Goal: Feedback & Contribution: Submit feedback/report problem

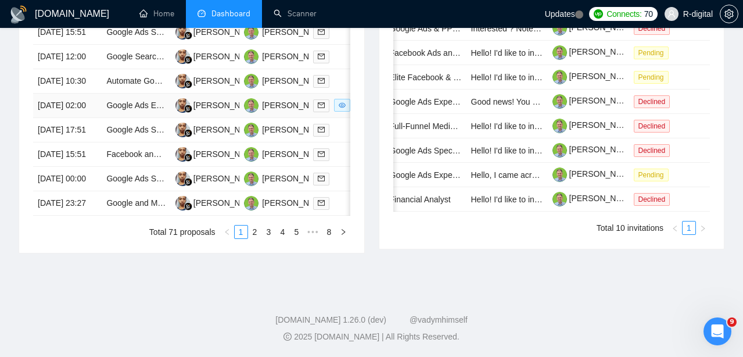
scroll to position [681, 0]
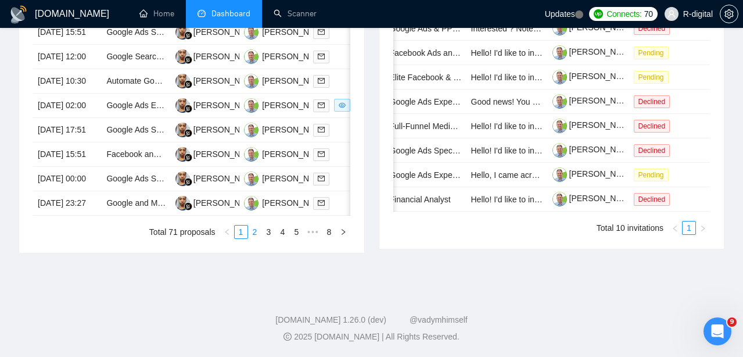
click at [259, 238] on link "2" at bounding box center [255, 231] width 13 height 13
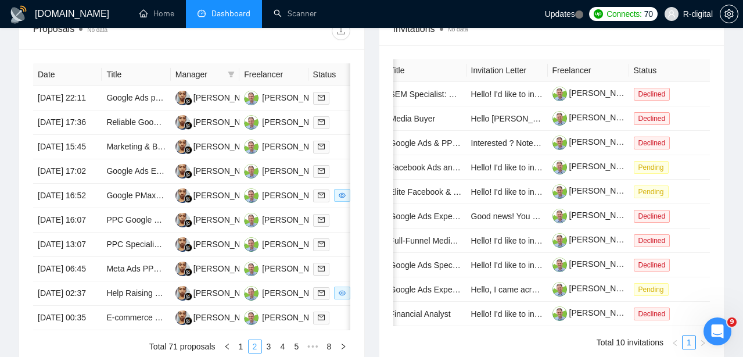
scroll to position [467, 0]
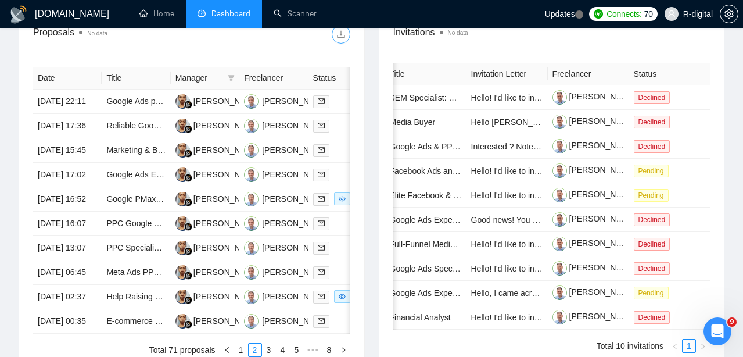
click at [339, 39] on button "button" at bounding box center [341, 34] width 19 height 19
click at [91, 187] on td "[DATE] 17:02" at bounding box center [67, 175] width 69 height 24
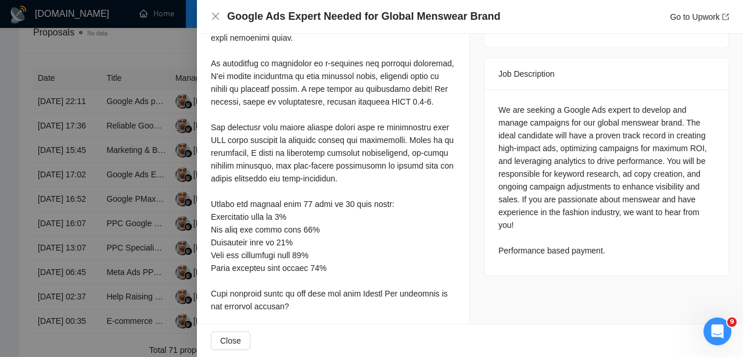
scroll to position [477, 0]
drag, startPoint x: 622, startPoint y: 237, endPoint x: 495, endPoint y: 237, distance: 127.7
click at [495, 237] on div "We are seeking a Google Ads expert to develop and manage campaigns for our glob…" at bounding box center [606, 182] width 244 height 186
copy div "Performance based payment."
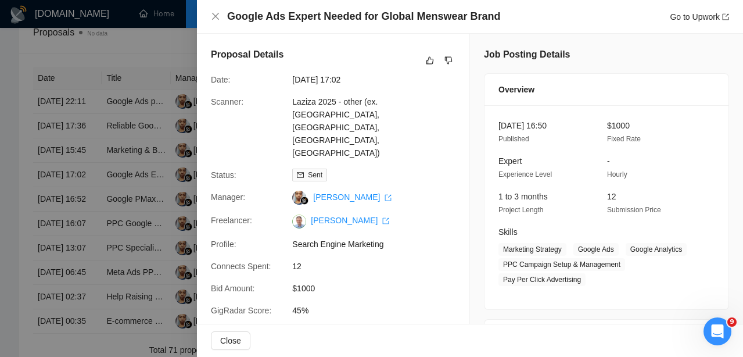
scroll to position [0, 0]
click at [445, 59] on icon "dislike" at bounding box center [448, 60] width 8 height 9
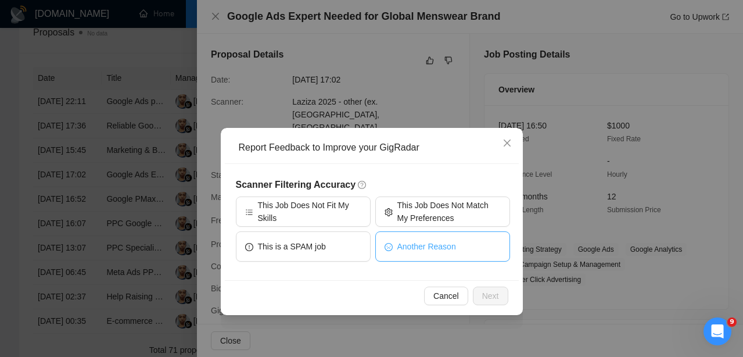
click at [451, 248] on span "Another Reason" at bounding box center [426, 246] width 59 height 13
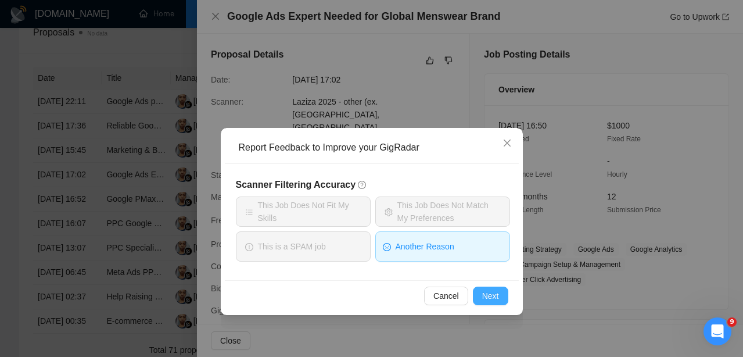
click at [482, 300] on span "Next" at bounding box center [490, 295] width 17 height 13
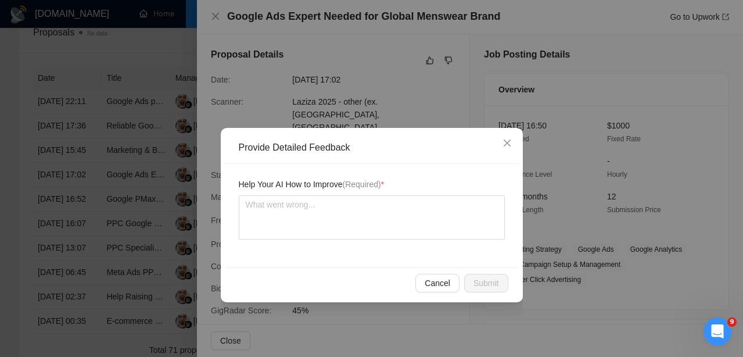
click at [423, 246] on div "Help Your AI How to Improve (Required) *" at bounding box center [372, 215] width 294 height 103
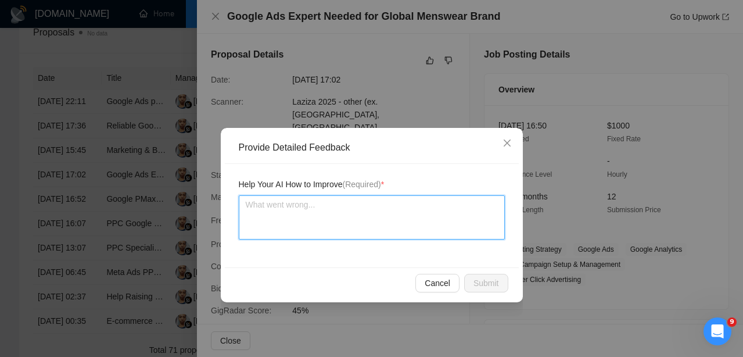
click at [405, 228] on textarea at bounding box center [372, 217] width 266 height 44
paste textarea "Performance based payment."
type textarea "Performance based payment."
type textarea "Performance based payment"
type textarea "Performance based payment."
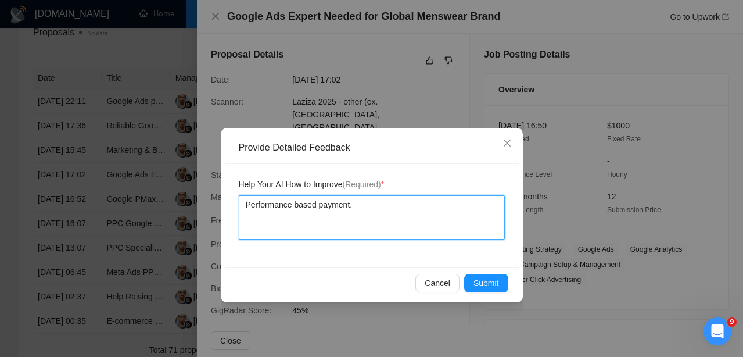
type textarea "Performance based payment. -"
type textarea "Performance based payment. -n"
type textarea "Performance based payment. -no"
type textarea "Performance based payment. -not"
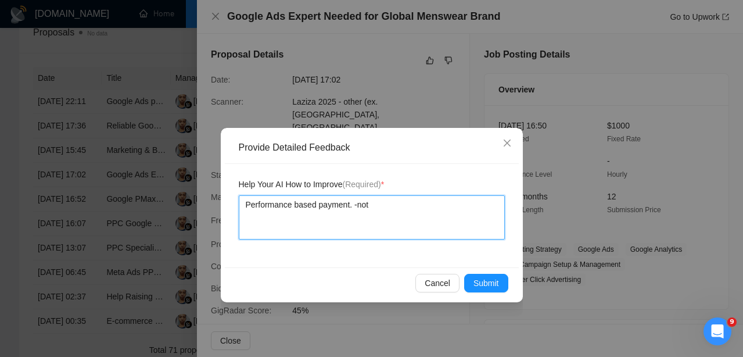
type textarea "Performance based payment. -not i"
type textarea "Performance based payment. -not in"
type textarea "Performance based payment. -not int"
type textarea "Performance based payment. -not inte"
type textarea "Performance based payment. -not inter"
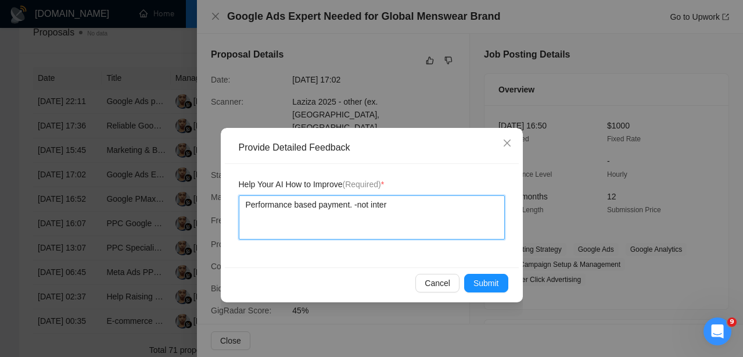
type textarea "Performance based payment. -not intere"
type textarea "Performance based payment. -not interes"
type textarea "Performance based payment. -not interest"
type textarea "Performance based payment. -not interesti"
type textarea "Performance based payment. -not interestin"
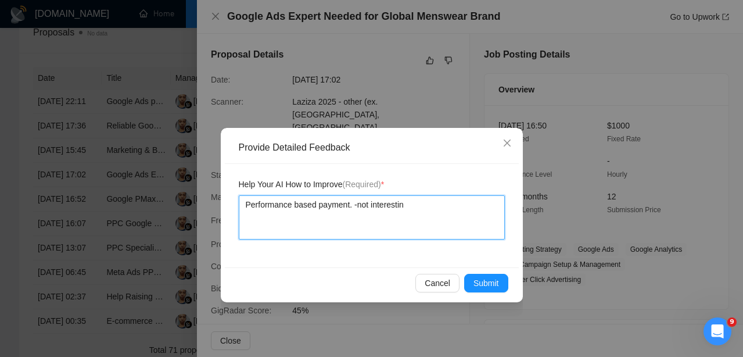
type textarea "Performance based payment. -not interesting"
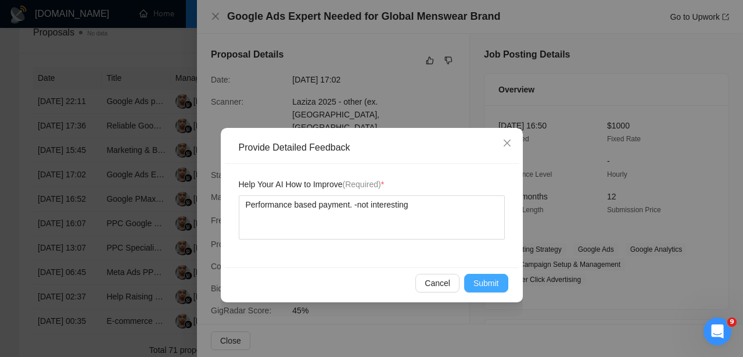
click at [466, 291] on button "Submit" at bounding box center [486, 282] width 44 height 19
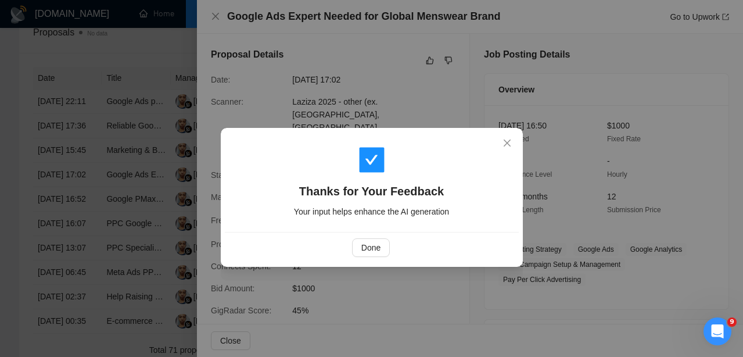
click at [355, 258] on div "Done" at bounding box center [372, 247] width 294 height 31
click at [384, 249] on button "Done" at bounding box center [371, 247] width 38 height 19
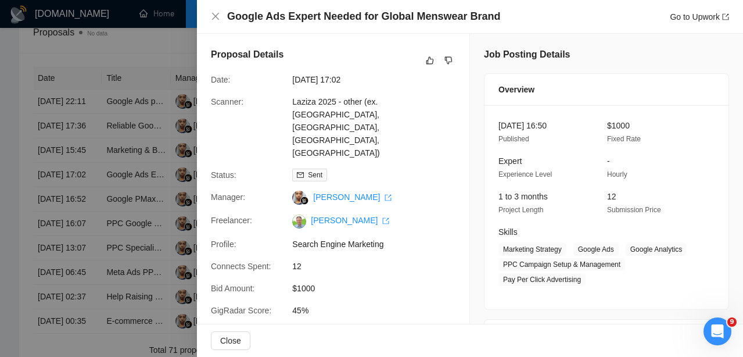
click at [55, 257] on div at bounding box center [371, 178] width 743 height 357
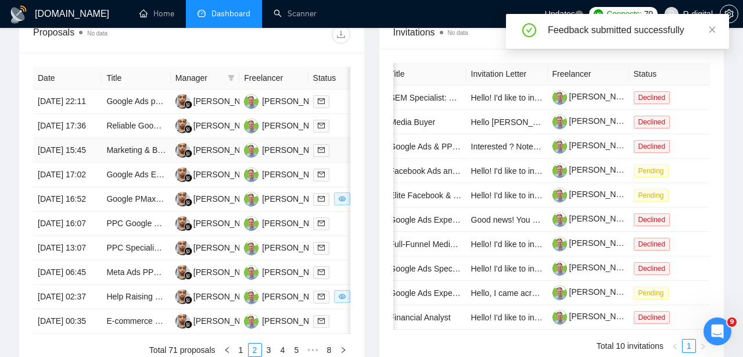
click at [61, 163] on td "[DATE] 15:45" at bounding box center [67, 150] width 69 height 24
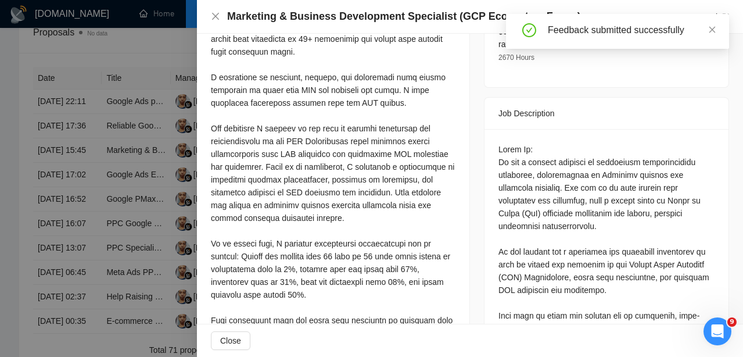
scroll to position [437, 0]
click at [717, 30] on div "Feedback submitted successfully" at bounding box center [617, 31] width 223 height 35
click at [711, 30] on icon "close" at bounding box center [712, 29] width 6 height 6
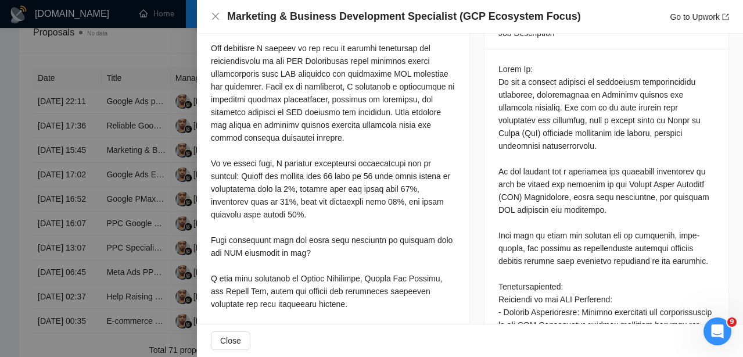
scroll to position [520, 0]
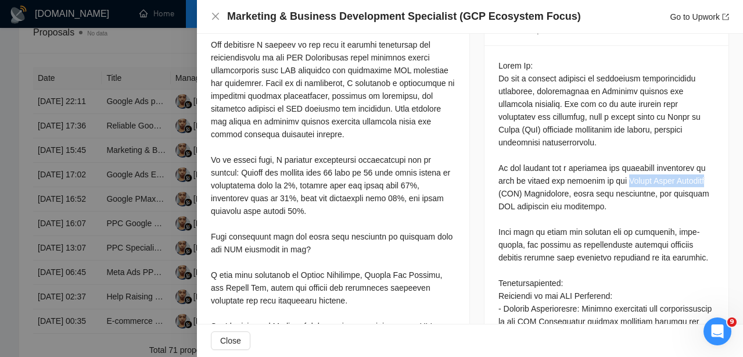
drag, startPoint x: 530, startPoint y: 166, endPoint x: 632, endPoint y: 153, distance: 103.6
copy div "Google Cloud Platform"
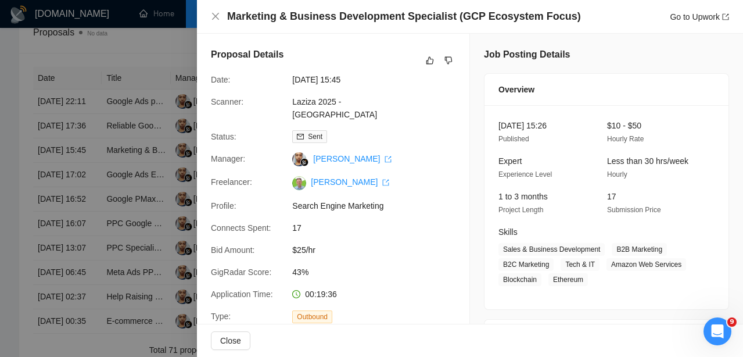
scroll to position [0, 0]
click at [450, 58] on icon "dislike" at bounding box center [448, 60] width 8 height 9
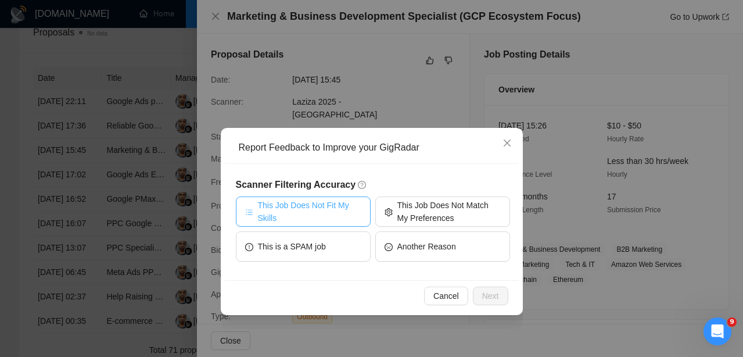
click at [287, 200] on span "This Job Does Not Fit My Skills" at bounding box center [309, 212] width 103 height 26
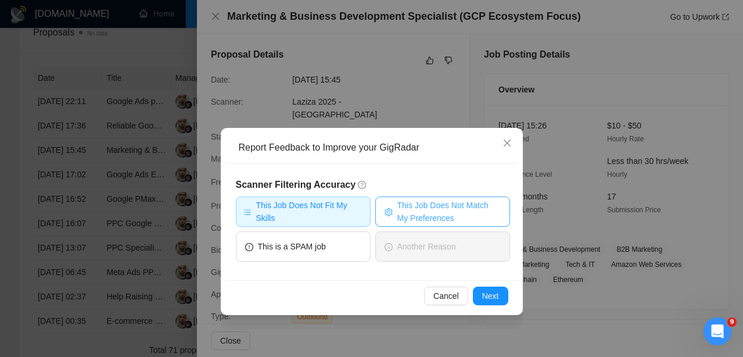
click at [422, 214] on span "This Job Does Not Match My Preferences" at bounding box center [448, 212] width 103 height 26
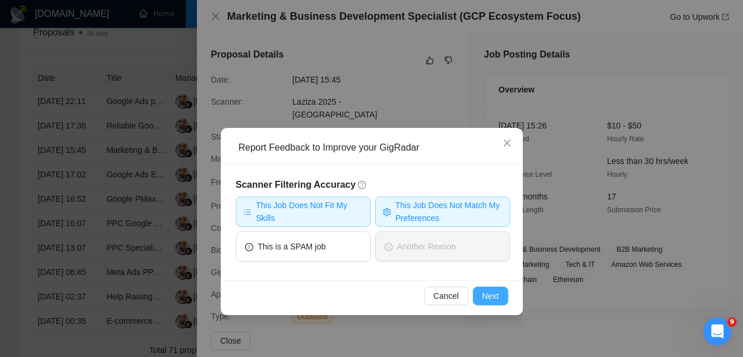
click at [487, 295] on span "Next" at bounding box center [490, 295] width 17 height 13
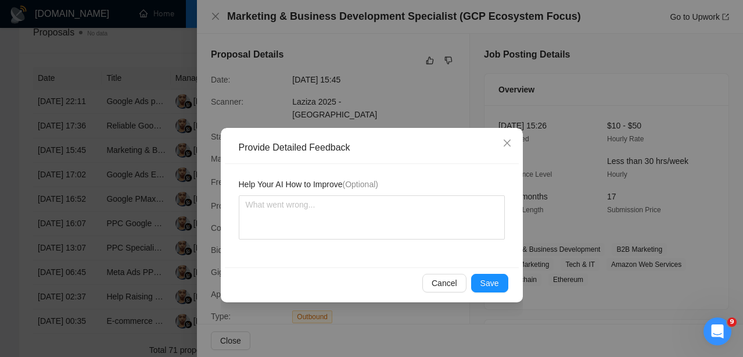
click at [391, 255] on div "Help Your AI How to Improve (Optional)" at bounding box center [372, 215] width 294 height 103
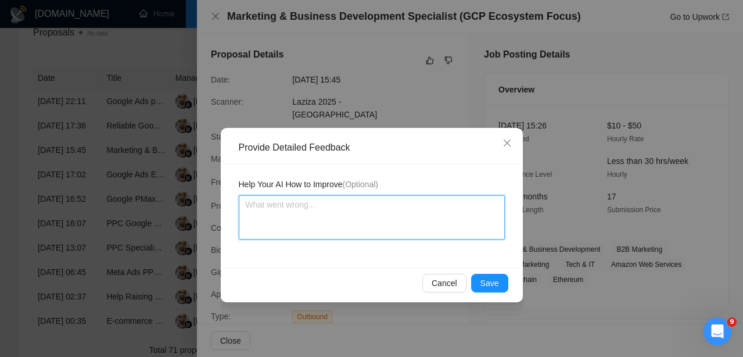
click at [369, 228] on textarea at bounding box center [372, 217] width 266 height 44
paste textarea "Google Cloud Platform"
type textarea "Google Cloud Platform"
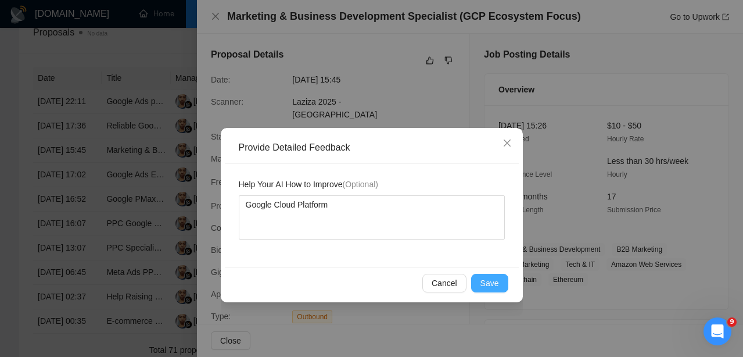
click at [497, 275] on button "Save" at bounding box center [489, 282] width 37 height 19
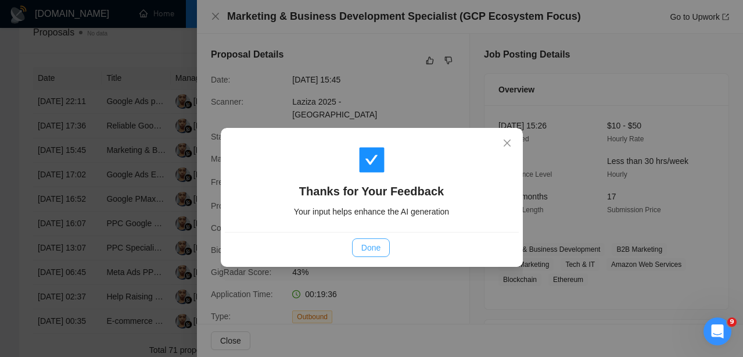
click at [373, 246] on span "Done" at bounding box center [370, 247] width 19 height 13
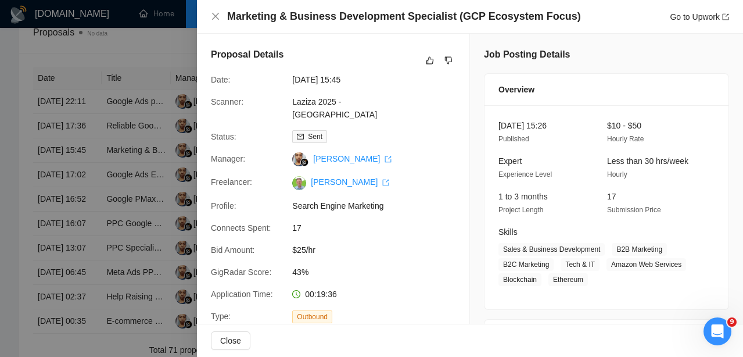
click at [102, 217] on div at bounding box center [371, 178] width 743 height 357
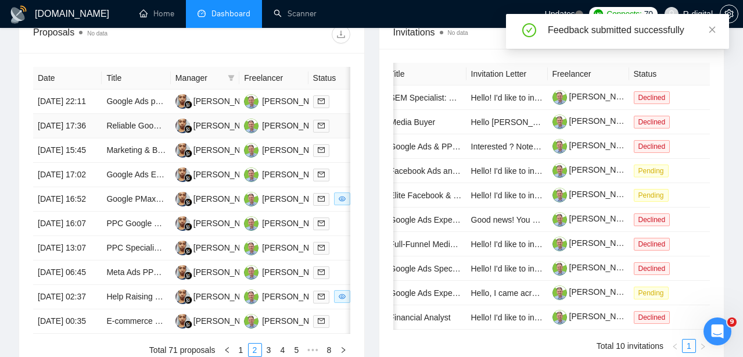
click at [84, 138] on td "[DATE] 17:36" at bounding box center [67, 126] width 69 height 24
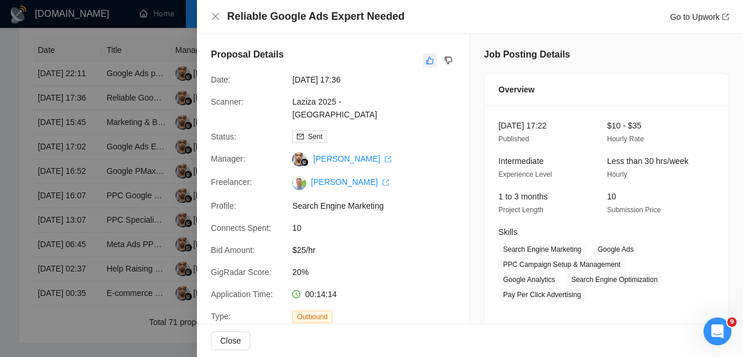
click at [427, 61] on icon "like" at bounding box center [430, 60] width 8 height 9
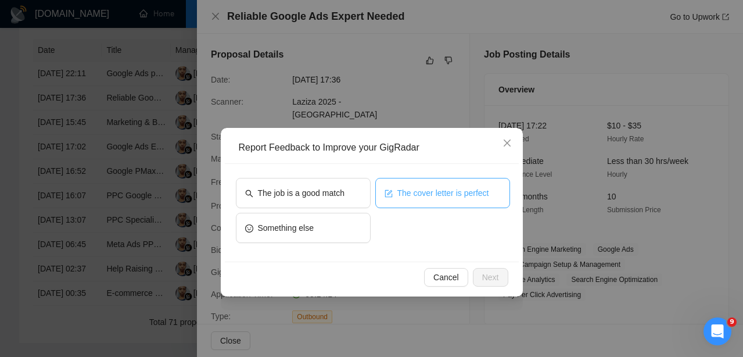
click at [441, 201] on button "The cover letter is perfect" at bounding box center [442, 193] width 135 height 30
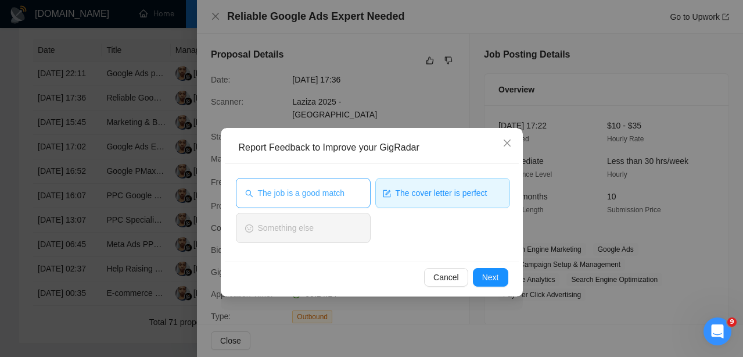
click at [291, 196] on span "The job is a good match" at bounding box center [301, 192] width 87 height 13
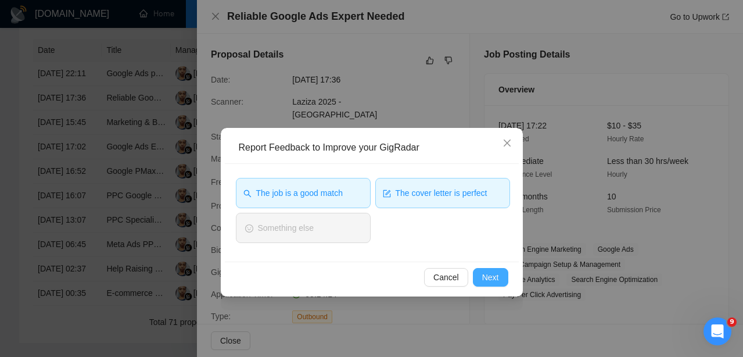
click at [492, 280] on span "Next" at bounding box center [490, 277] width 17 height 13
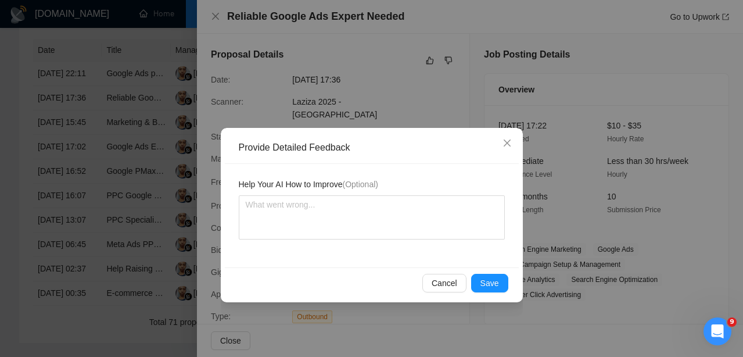
click at [492, 280] on span "Save" at bounding box center [489, 282] width 19 height 13
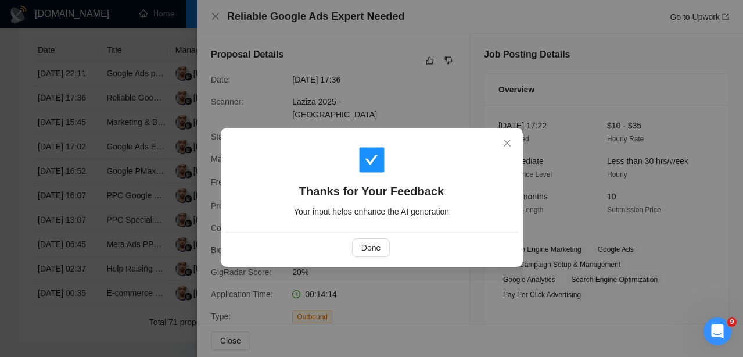
click at [492, 280] on div "Thanks for Your Feedback Your input helps enhance the AI generation Done" at bounding box center [371, 178] width 743 height 357
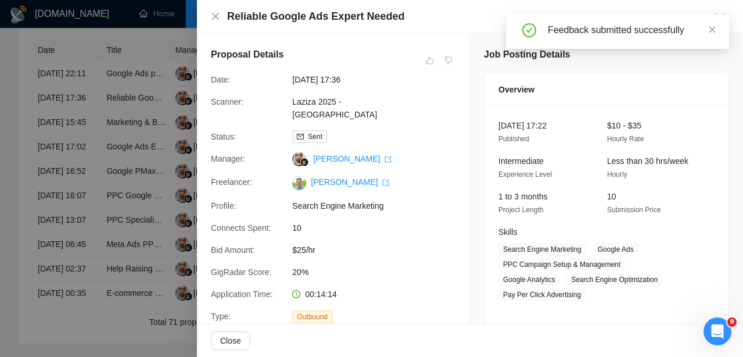
click at [98, 138] on div at bounding box center [371, 178] width 743 height 357
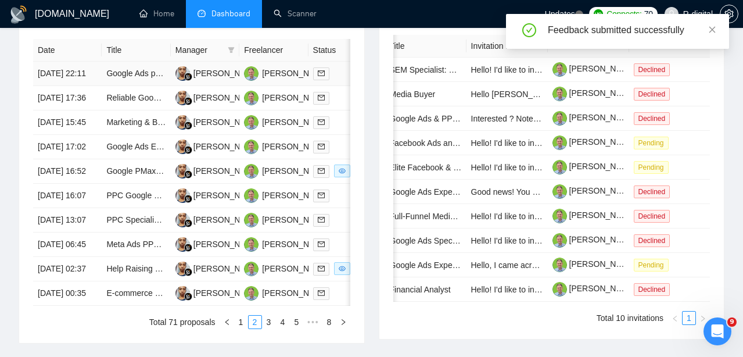
click at [63, 83] on td "[DATE] 22:11" at bounding box center [67, 74] width 69 height 24
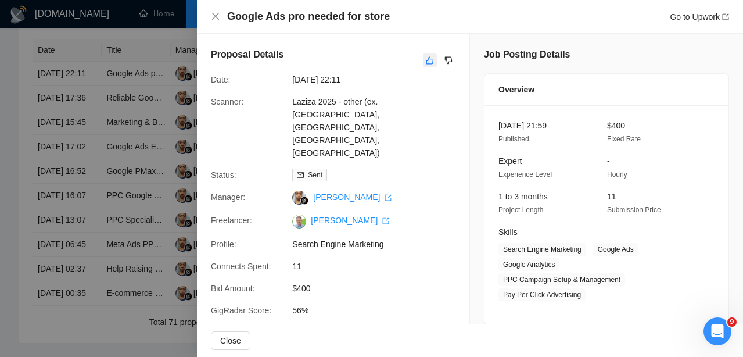
click at [431, 66] on button "button" at bounding box center [430, 60] width 14 height 14
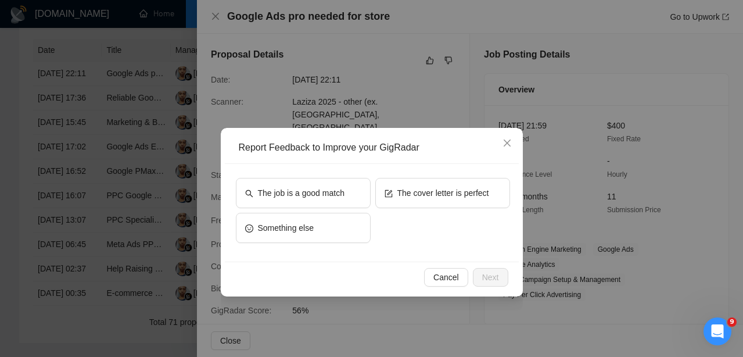
click at [448, 208] on div "The cover letter is perfect" at bounding box center [442, 195] width 135 height 35
click at [437, 200] on button "The cover letter is perfect" at bounding box center [442, 193] width 135 height 30
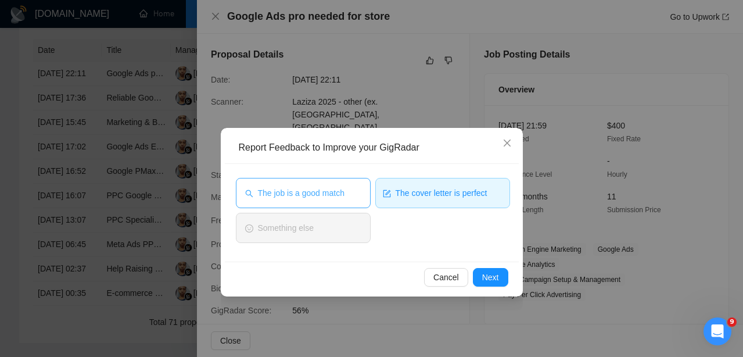
click at [324, 185] on button "The job is a good match" at bounding box center [303, 193] width 135 height 30
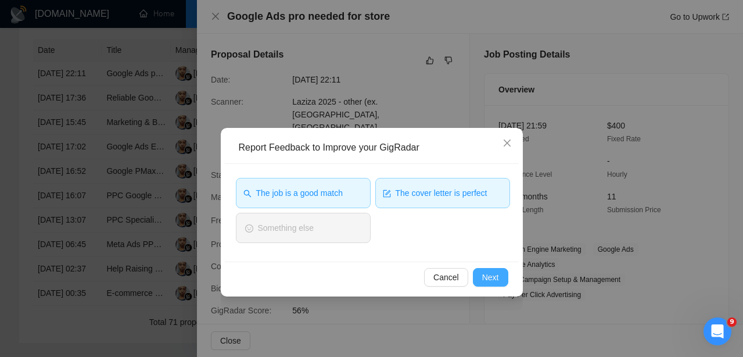
click at [483, 278] on span "Next" at bounding box center [490, 277] width 17 height 13
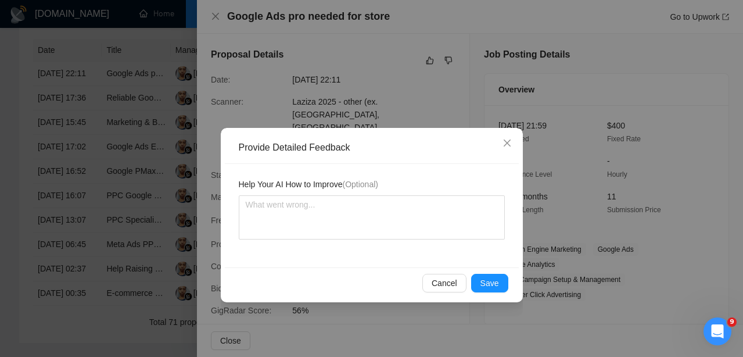
click at [483, 278] on span "Save" at bounding box center [489, 282] width 19 height 13
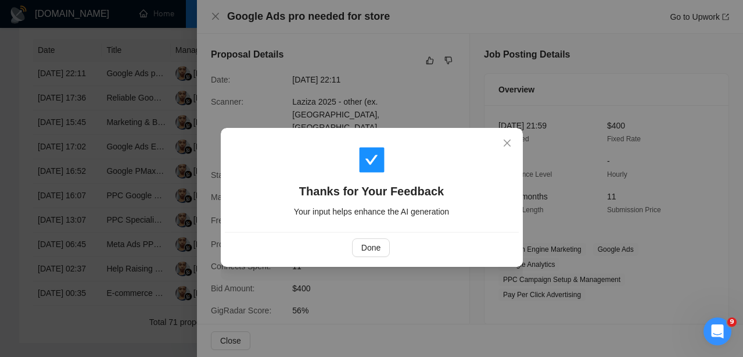
click at [483, 278] on div "Thanks for Your Feedback Your input helps enhance the AI generation Done" at bounding box center [371, 178] width 743 height 357
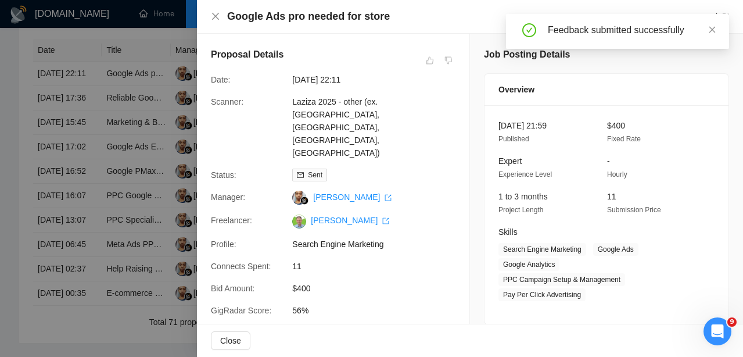
click at [131, 178] on div at bounding box center [371, 178] width 743 height 357
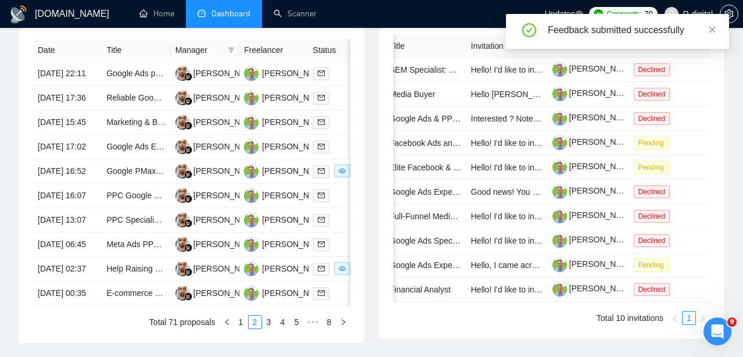
scroll to position [658, 0]
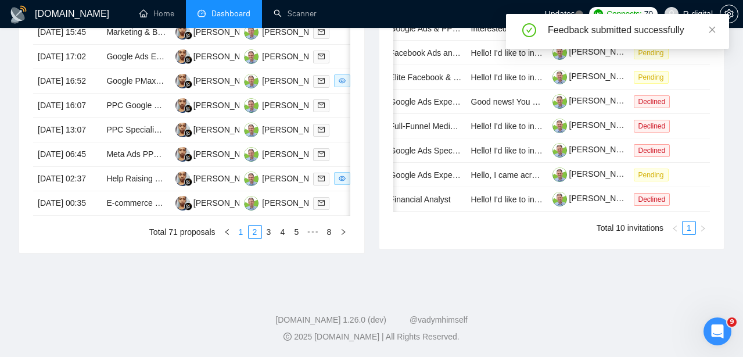
click at [237, 238] on link "1" at bounding box center [241, 231] width 13 height 13
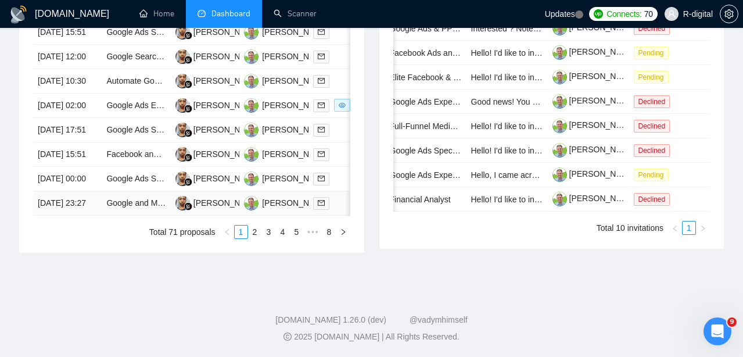
click at [60, 215] on td "[DATE] 23:27" at bounding box center [67, 203] width 69 height 24
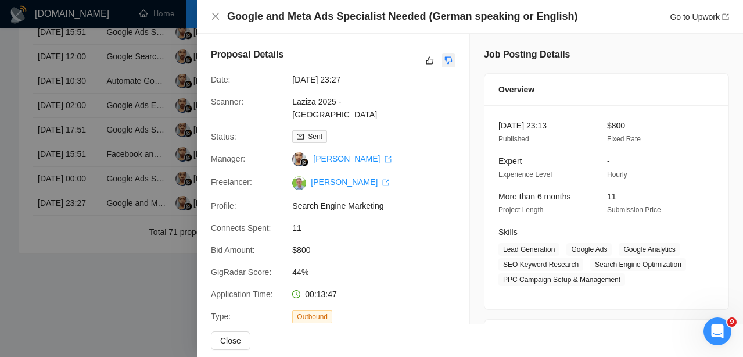
scroll to position [0, 0]
click at [437, 60] on div at bounding box center [439, 60] width 33 height 14
click at [431, 59] on icon "like" at bounding box center [430, 61] width 8 height 8
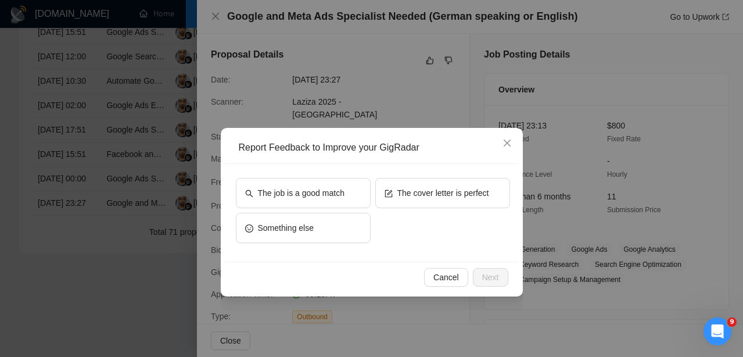
click at [416, 210] on div "The cover letter is perfect" at bounding box center [442, 195] width 135 height 35
click at [411, 194] on span "The cover letter is perfect" at bounding box center [443, 192] width 92 height 13
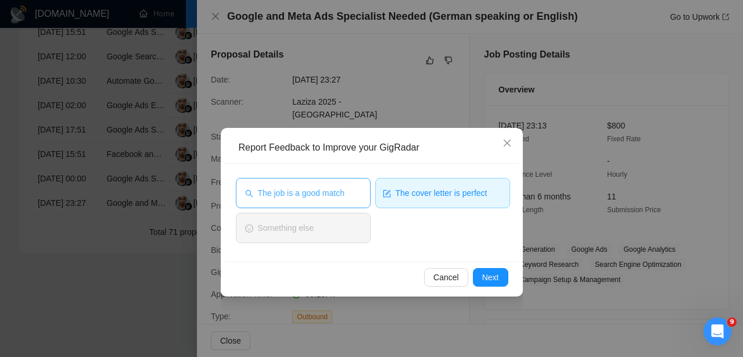
click at [322, 198] on span "The job is a good match" at bounding box center [301, 192] width 87 height 13
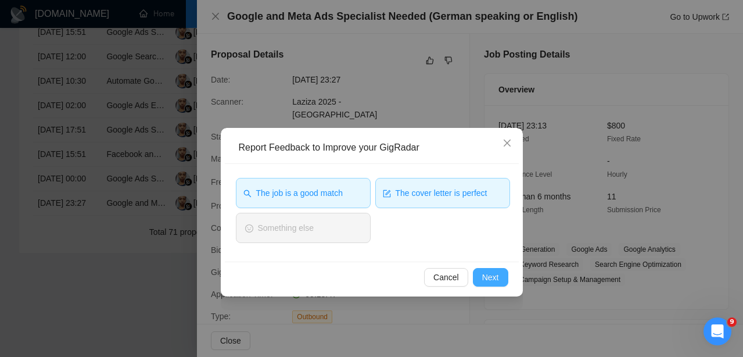
click at [488, 280] on span "Next" at bounding box center [490, 277] width 17 height 13
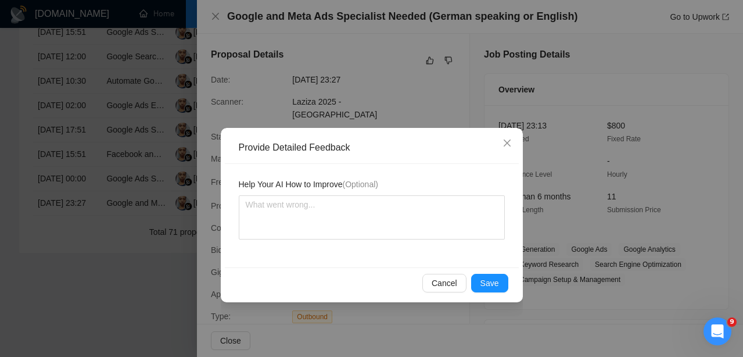
click at [488, 280] on span "Save" at bounding box center [489, 282] width 19 height 13
click at [488, 280] on div "Provide Detailed Feedback Help Your AI How to Improve (Optional) Cancel Save" at bounding box center [371, 178] width 743 height 357
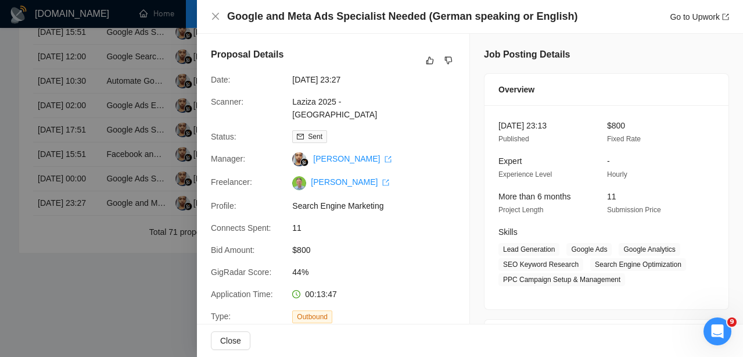
click at [128, 189] on div at bounding box center [371, 178] width 743 height 357
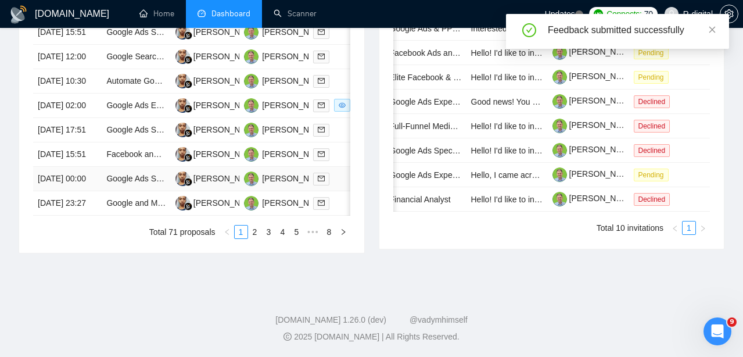
click at [78, 167] on td "[DATE] 00:00" at bounding box center [67, 179] width 69 height 24
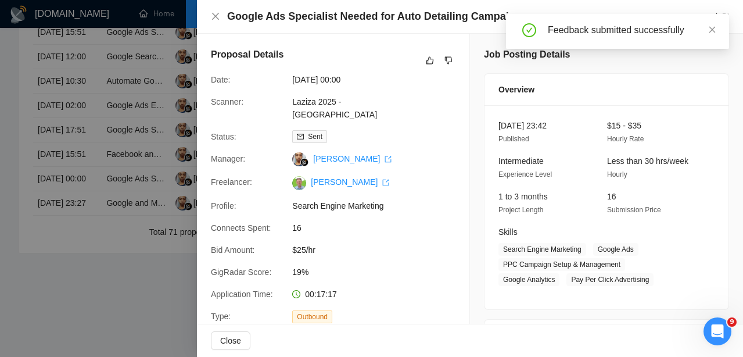
click at [706, 26] on div "Feedback submitted successfully" at bounding box center [631, 30] width 167 height 14
click at [726, 30] on div "Feedback submitted successfully" at bounding box center [617, 31] width 223 height 35
click at [723, 28] on div "Feedback submitted successfully" at bounding box center [617, 31] width 223 height 35
click at [714, 31] on icon "close" at bounding box center [712, 30] width 8 height 8
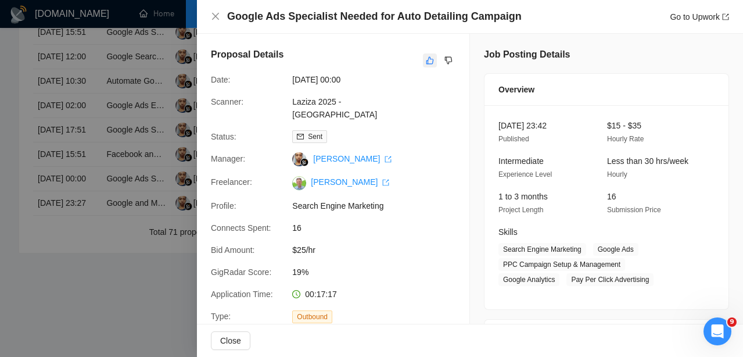
click at [432, 57] on icon "like" at bounding box center [430, 60] width 8 height 9
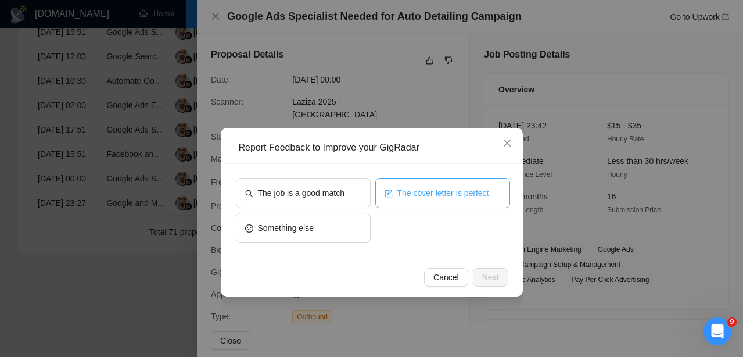
click at [408, 197] on span "The cover letter is perfect" at bounding box center [443, 192] width 92 height 13
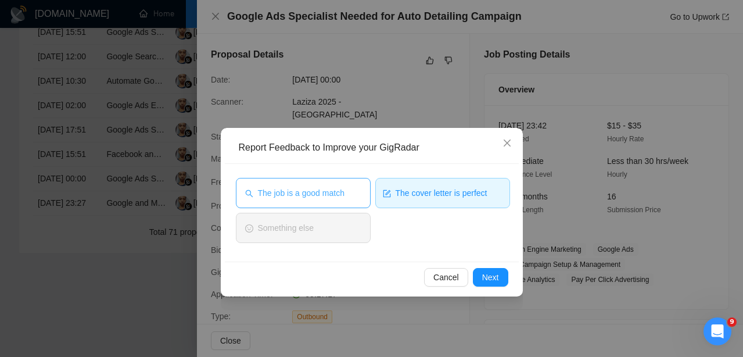
click at [327, 192] on span "The job is a good match" at bounding box center [301, 192] width 87 height 13
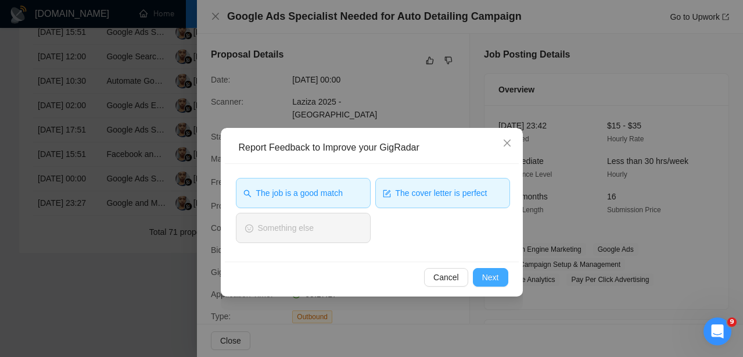
click at [490, 280] on span "Next" at bounding box center [490, 277] width 17 height 13
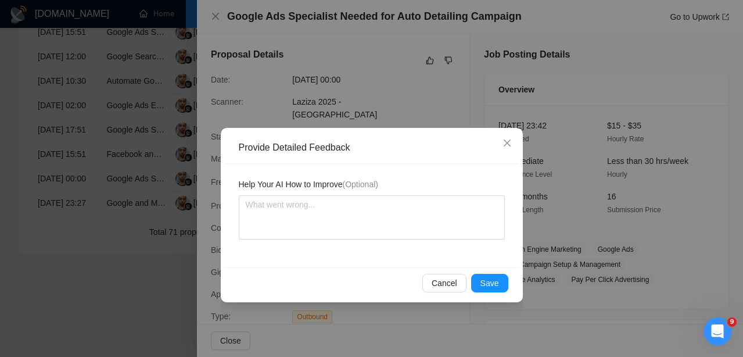
click at [490, 280] on span "Save" at bounding box center [489, 282] width 19 height 13
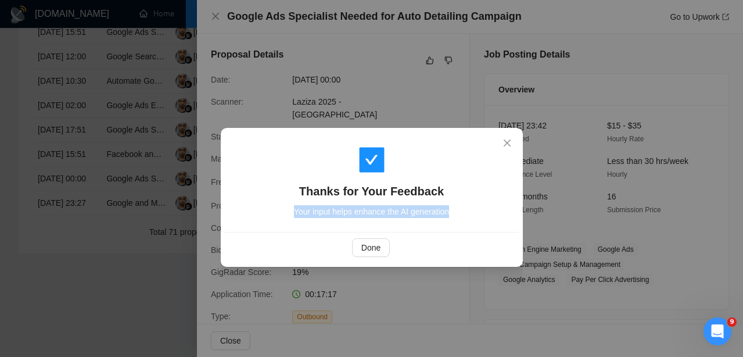
click at [490, 280] on div "Thanks for Your Feedback Your input helps enhance the AI generation Done" at bounding box center [371, 178] width 743 height 357
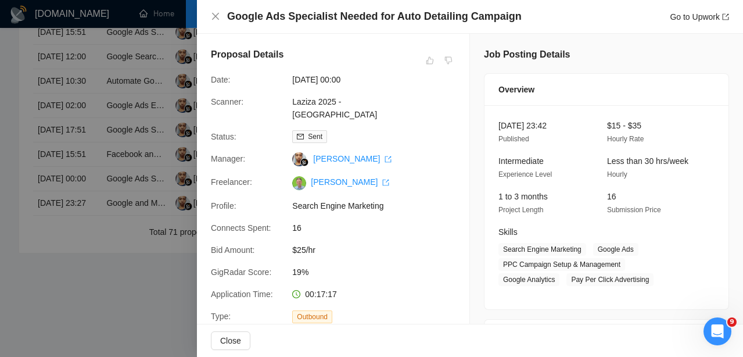
click at [103, 226] on div at bounding box center [371, 178] width 743 height 357
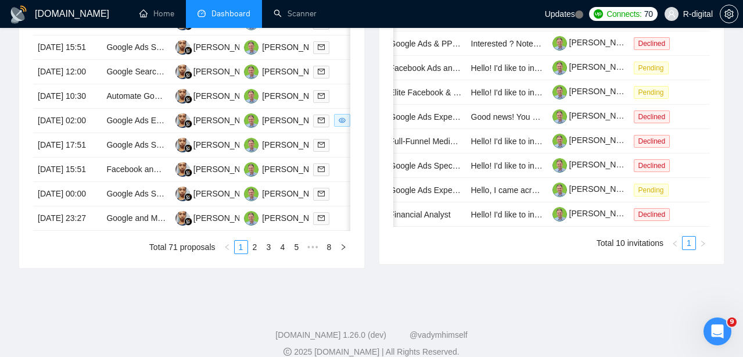
scroll to position [567, 0]
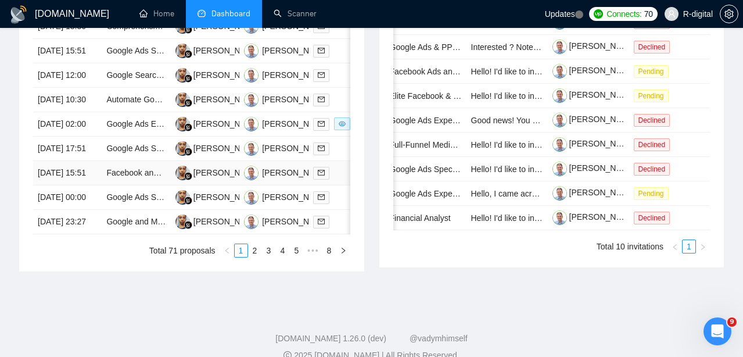
click at [81, 185] on td "[DATE] 15:51" at bounding box center [67, 173] width 69 height 24
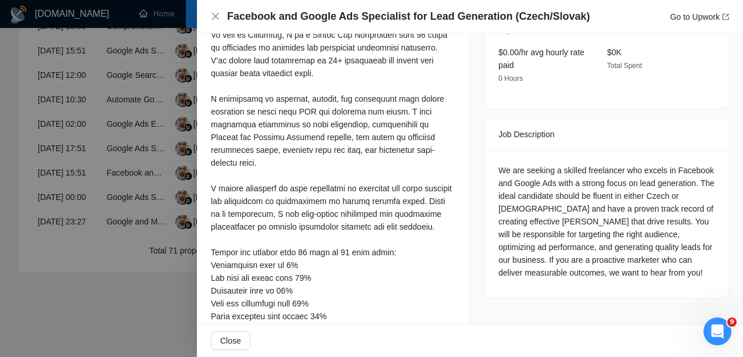
scroll to position [407, 0]
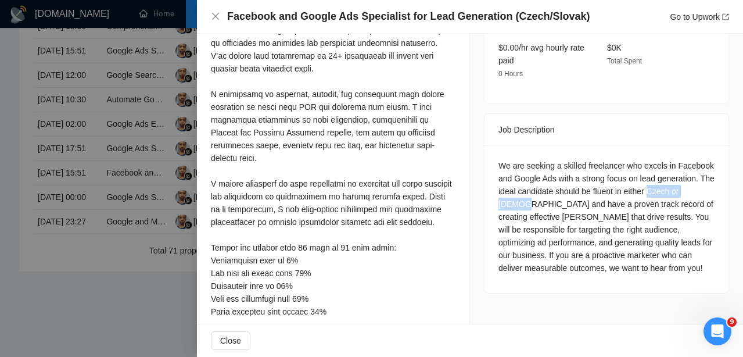
drag, startPoint x: 559, startPoint y: 191, endPoint x: 483, endPoint y: 190, distance: 75.5
click at [483, 190] on div "Job Posting Details Overview [DATE] 15:27 Published $400 Fixed Rate Intermediat…" at bounding box center [606, 39] width 273 height 825
copy div "Czech or Slovak"
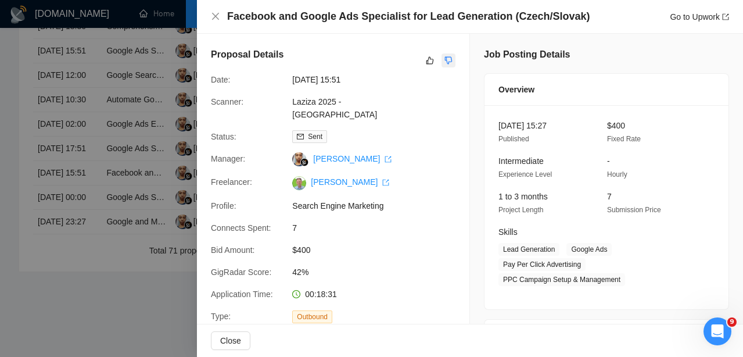
scroll to position [0, 0]
click at [451, 55] on button "button" at bounding box center [448, 60] width 14 height 14
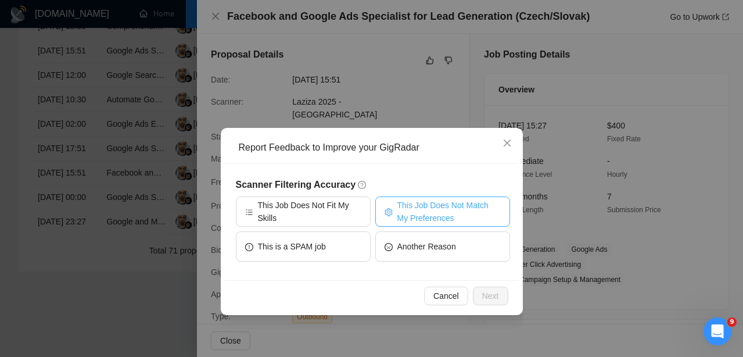
click at [429, 203] on span "This Job Does Not Match My Preferences" at bounding box center [448, 212] width 103 height 26
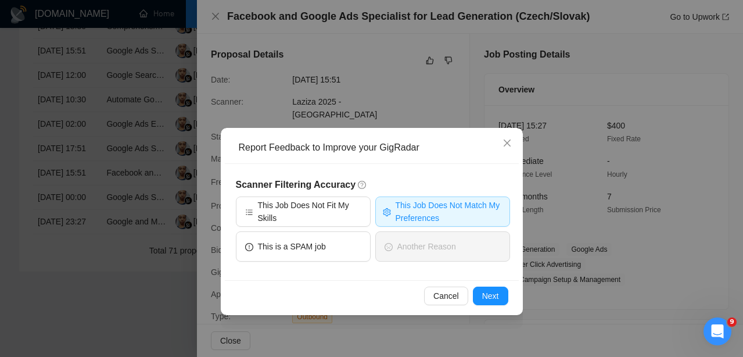
drag, startPoint x: 326, startPoint y: 213, endPoint x: 481, endPoint y: 282, distance: 170.0
click at [326, 213] on span "This Job Does Not Fit My Skills" at bounding box center [309, 212] width 103 height 26
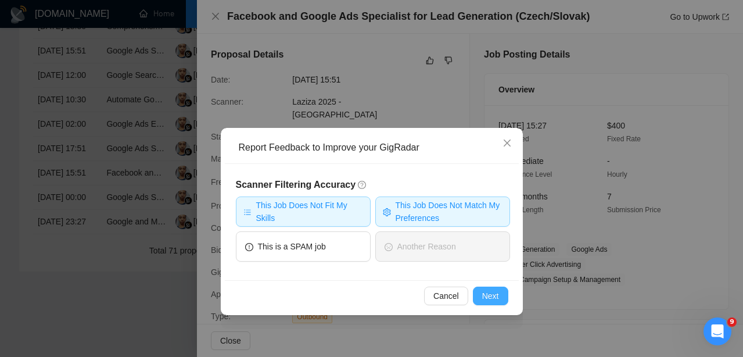
click at [492, 300] on span "Next" at bounding box center [490, 295] width 17 height 13
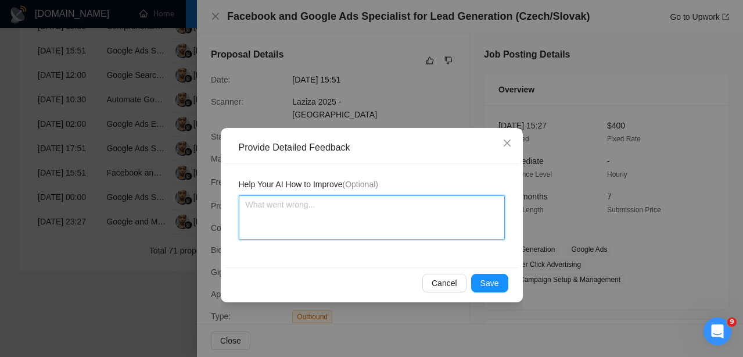
click at [384, 231] on textarea at bounding box center [372, 217] width 266 height 44
paste textarea "Czech or Slovak"
type textarea "Czech or Slovak"
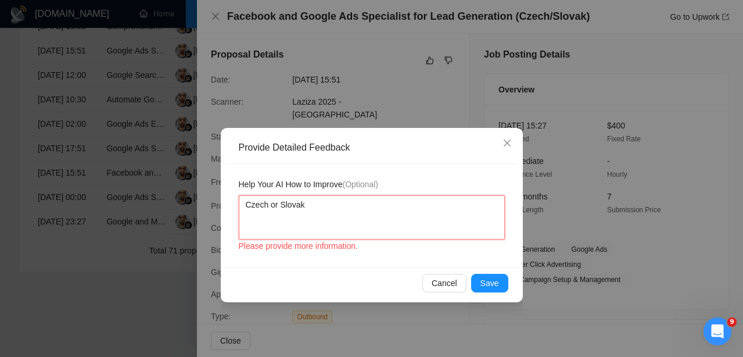
type textarea "Czech or Slovak"
type textarea "Czech or Slovak -"
type textarea "Czech or Slovak - n"
type textarea "Czech or Slovak - no"
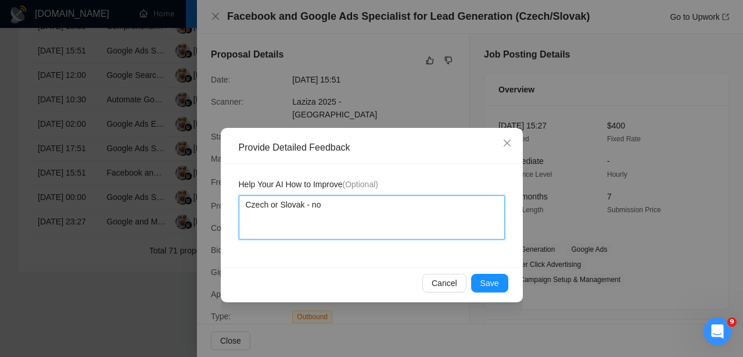
type textarea "Czech or Slovak - not"
type textarea "Czech or Slovak - not m"
type textarea "Czech or Slovak - not my"
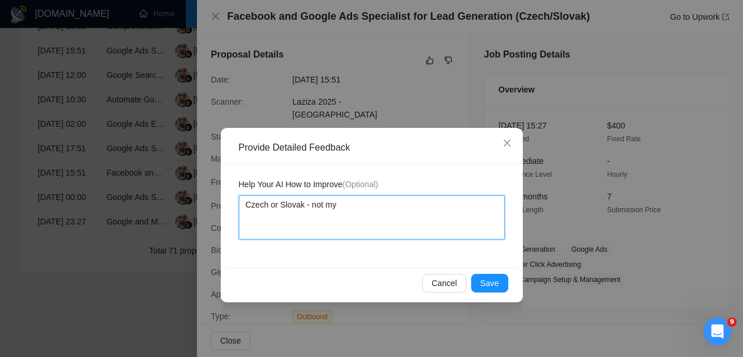
type textarea "Czech or Slovak - not my l"
type textarea "Czech or Slovak - not my la"
type textarea "Czech or Slovak - not my lan"
type textarea "Czech or Slovak - not my lang"
type textarea "Czech or Slovak - not my langu"
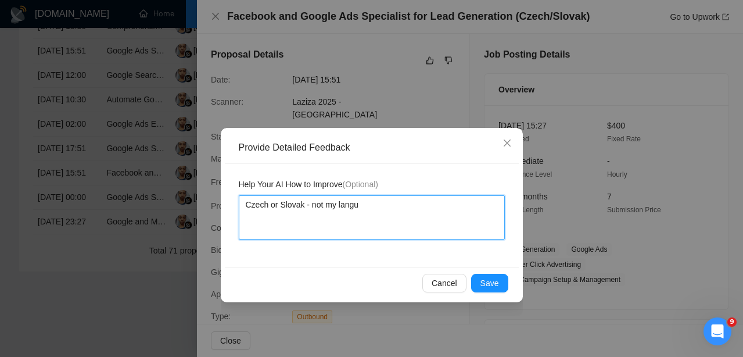
type textarea "Czech or Slovak - not my langua"
type textarea "Czech or Slovak - not my languag"
type textarea "Czech or Slovak - not my language"
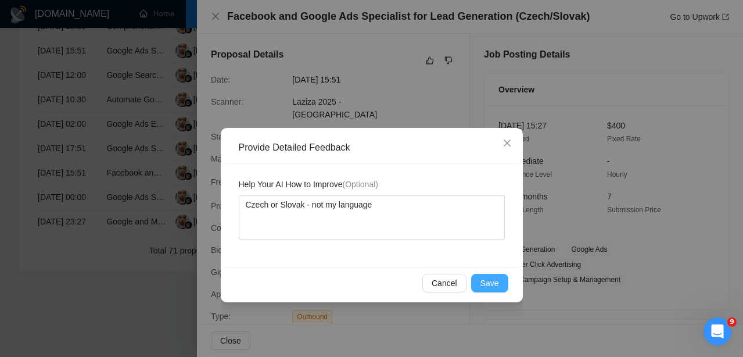
click at [484, 287] on span "Save" at bounding box center [489, 282] width 19 height 13
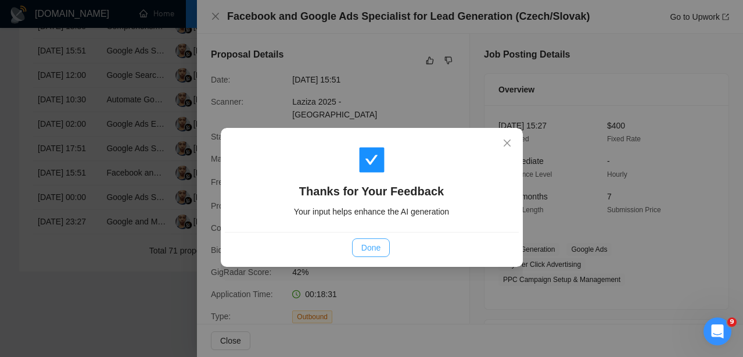
click at [380, 241] on span "Done" at bounding box center [370, 247] width 19 height 13
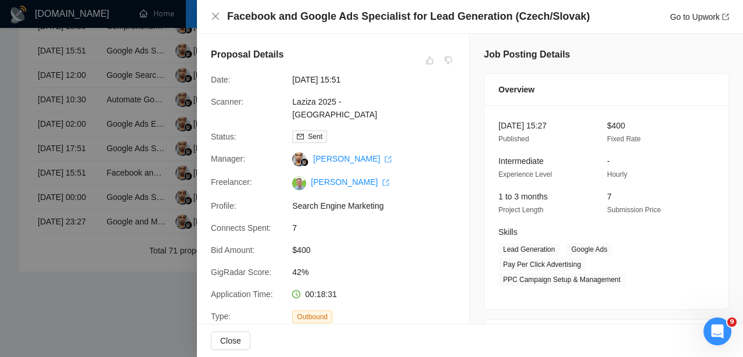
click at [119, 171] on div at bounding box center [371, 178] width 743 height 357
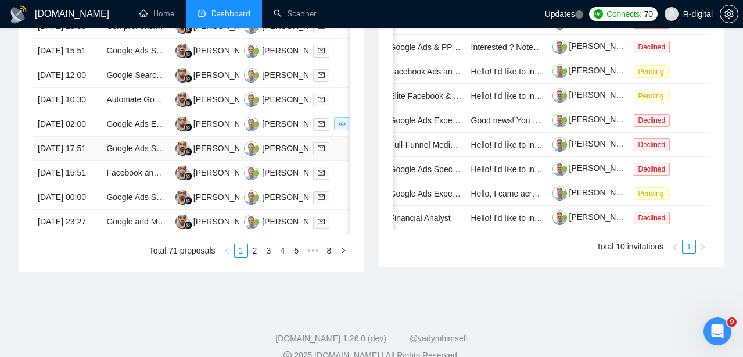
click at [75, 161] on td "[DATE] 17:51" at bounding box center [67, 148] width 69 height 24
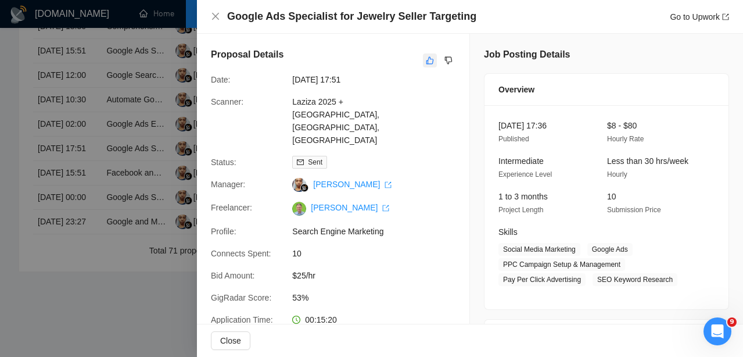
click at [430, 58] on icon "like" at bounding box center [430, 61] width 8 height 8
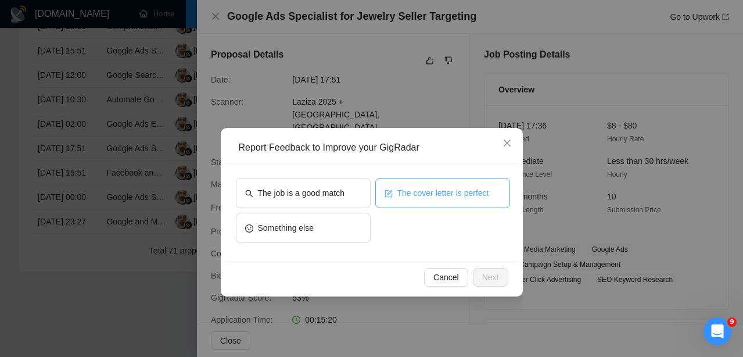
click at [438, 188] on span "The cover letter is perfect" at bounding box center [443, 192] width 92 height 13
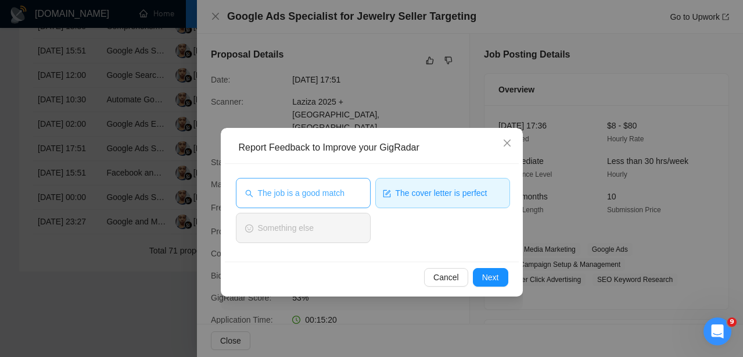
click at [362, 202] on button "The job is a good match" at bounding box center [303, 193] width 135 height 30
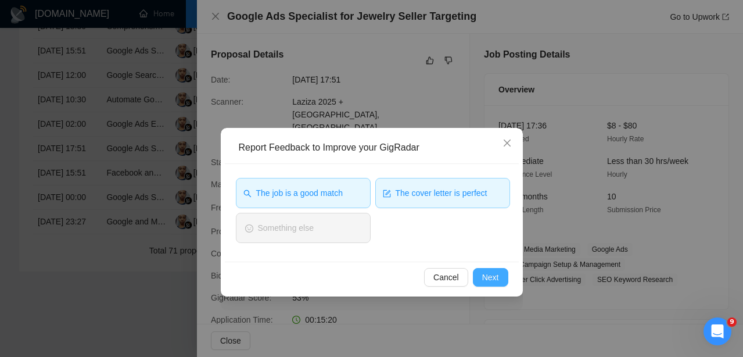
click at [489, 281] on span "Next" at bounding box center [490, 277] width 17 height 13
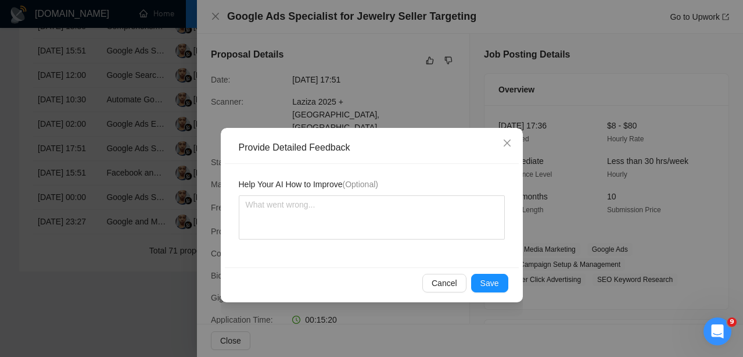
click at [489, 281] on span "Save" at bounding box center [489, 282] width 19 height 13
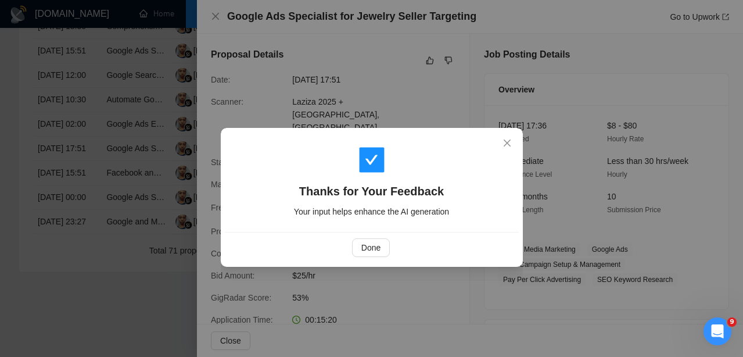
click at [365, 257] on div "Done" at bounding box center [372, 247] width 294 height 31
click at [366, 249] on span "Done" at bounding box center [370, 247] width 19 height 13
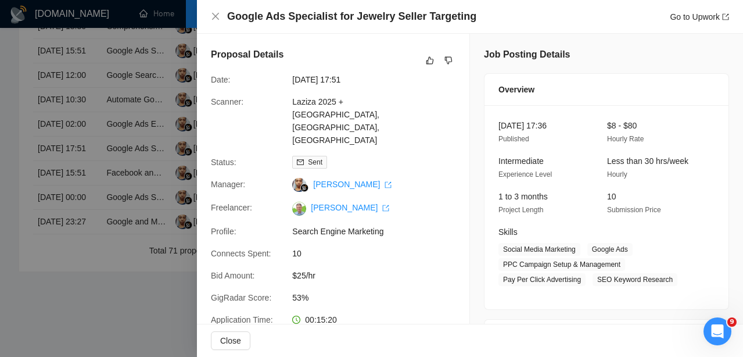
click at [48, 202] on div at bounding box center [371, 178] width 743 height 357
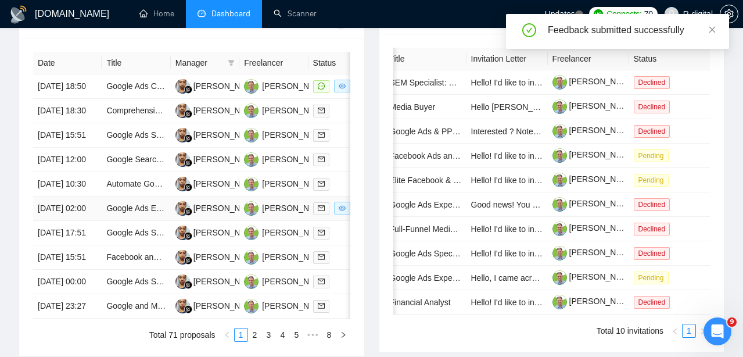
scroll to position [480, 0]
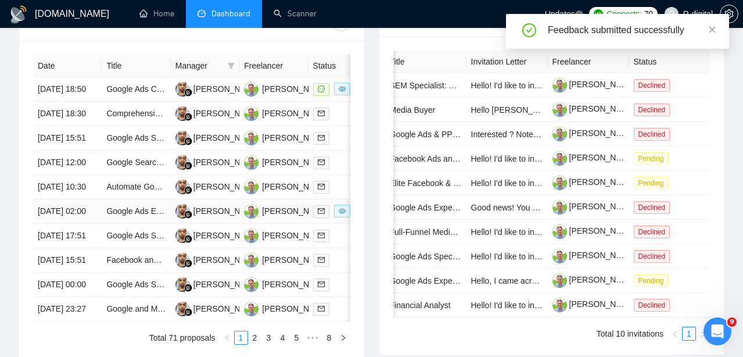
click at [75, 224] on td "[DATE] 02:00" at bounding box center [67, 211] width 69 height 24
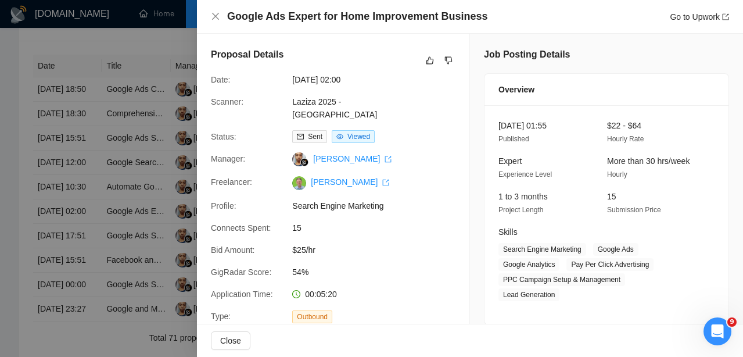
scroll to position [0, 0]
click at [434, 52] on div "Proposal Details" at bounding box center [333, 61] width 244 height 26
click at [429, 57] on icon "like" at bounding box center [430, 61] width 8 height 8
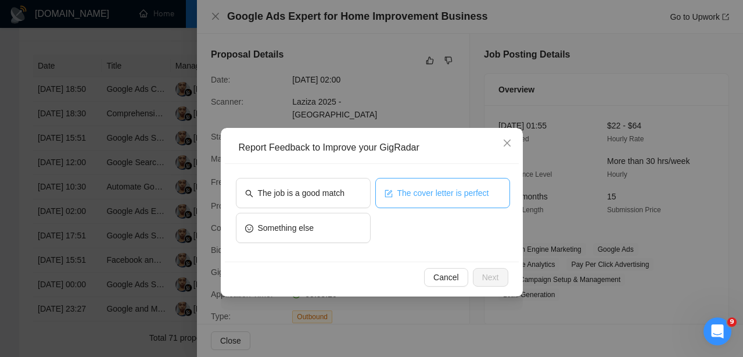
click at [422, 190] on span "The cover letter is perfect" at bounding box center [443, 192] width 92 height 13
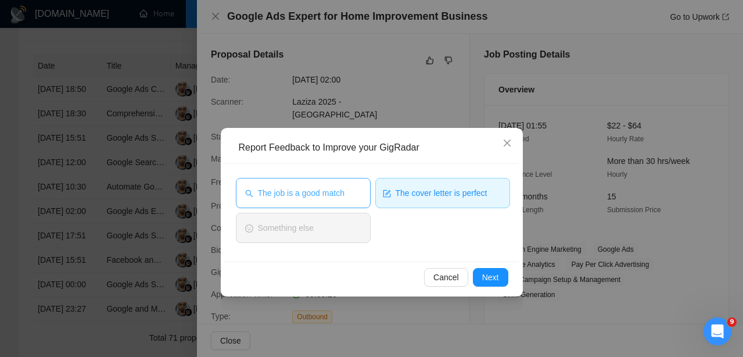
click at [327, 189] on span "The job is a good match" at bounding box center [301, 192] width 87 height 13
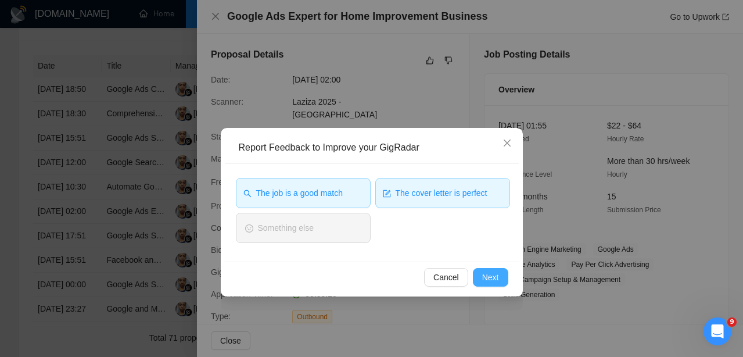
click at [495, 278] on span "Next" at bounding box center [490, 277] width 17 height 13
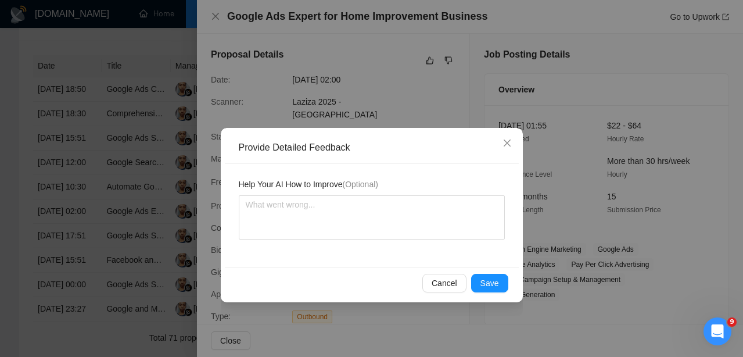
click at [495, 278] on span "Save" at bounding box center [489, 282] width 19 height 13
click at [495, 278] on div "Provide Detailed Feedback Help Your AI How to Improve (Optional) Cancel Save" at bounding box center [371, 178] width 743 height 357
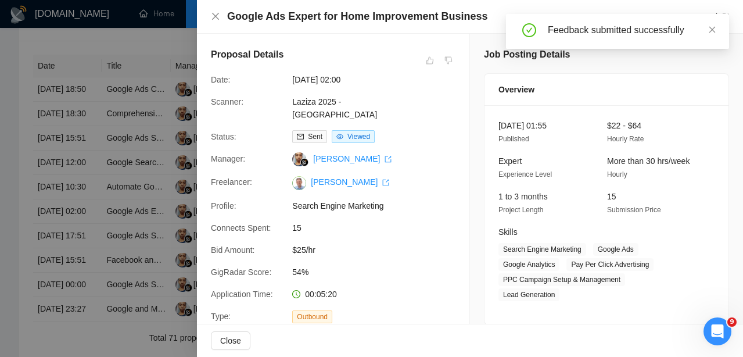
click at [80, 220] on div at bounding box center [371, 178] width 743 height 357
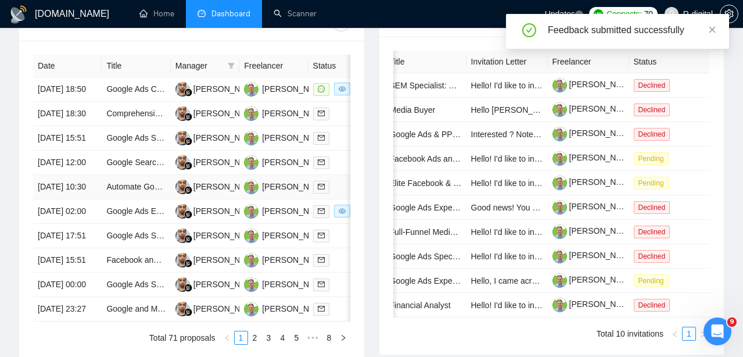
click at [77, 199] on td "[DATE] 10:30" at bounding box center [67, 187] width 69 height 24
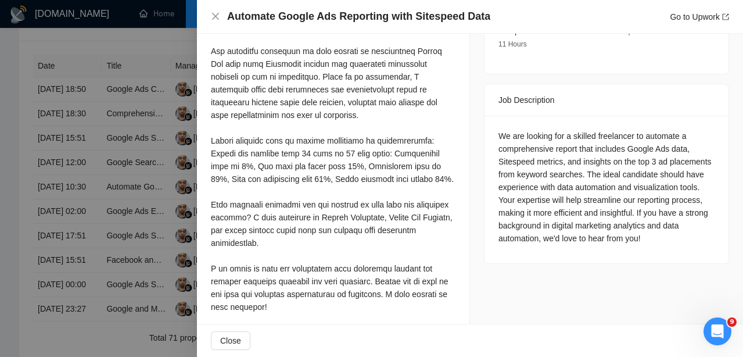
scroll to position [449, 0]
drag, startPoint x: 564, startPoint y: 174, endPoint x: 491, endPoint y: 170, distance: 73.9
click at [491, 170] on div "We are looking for a skilled freelancer to automate a comprehensive report that…" at bounding box center [606, 189] width 244 height 147
copy div "visualization tools"
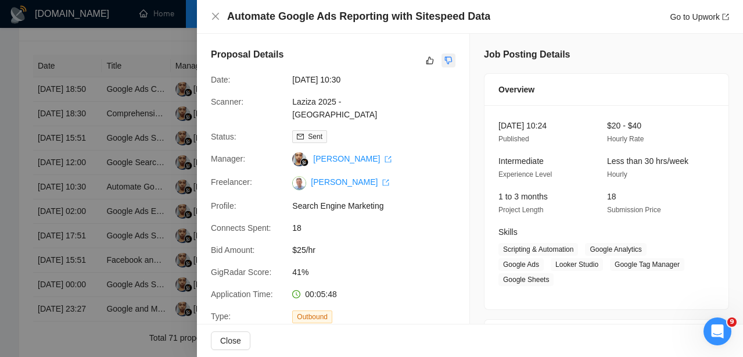
scroll to position [0, 0]
click at [443, 59] on button "button" at bounding box center [448, 60] width 14 height 14
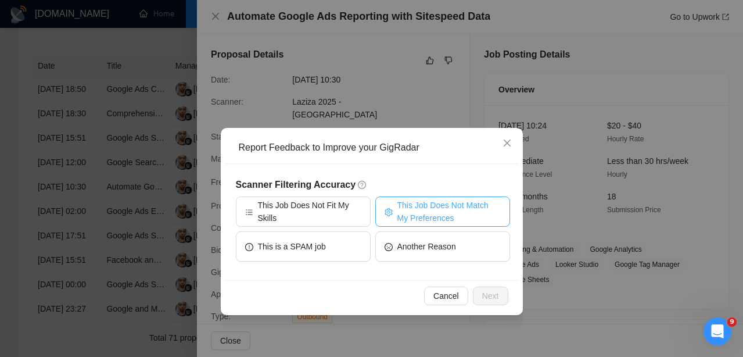
click at [400, 199] on span "This Job Does Not Match My Preferences" at bounding box center [448, 212] width 103 height 26
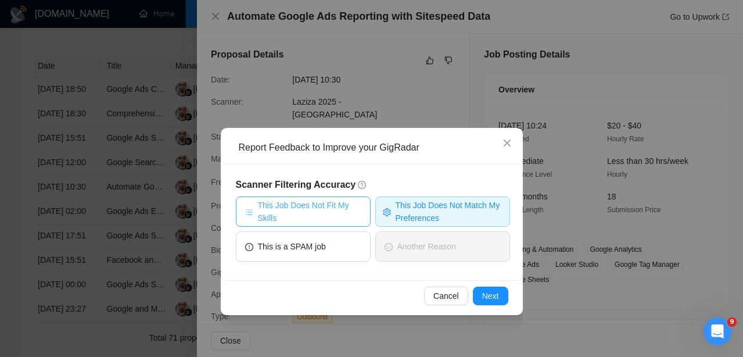
click at [344, 210] on span "This Job Does Not Fit My Skills" at bounding box center [309, 212] width 103 height 26
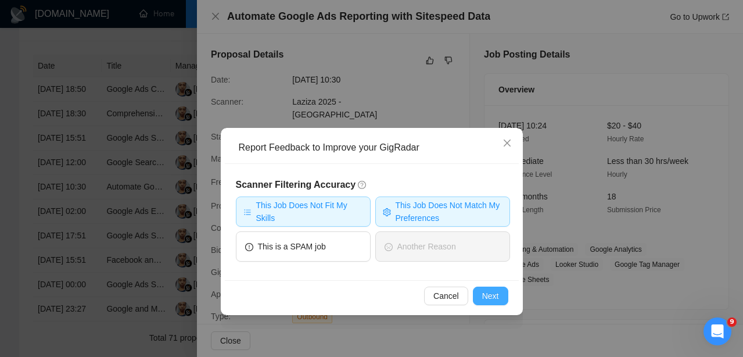
click at [502, 301] on button "Next" at bounding box center [490, 295] width 35 height 19
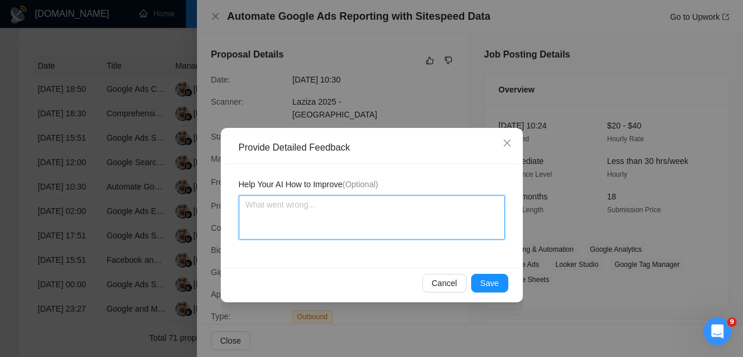
click at [376, 226] on textarea at bounding box center [372, 217] width 266 height 44
paste textarea "ok"
type textarea "ok"
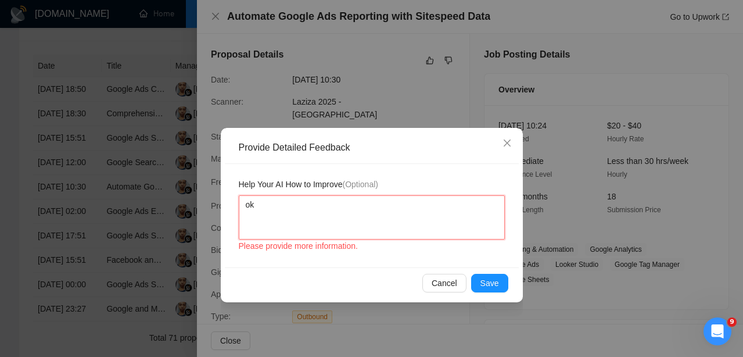
type textarea "o"
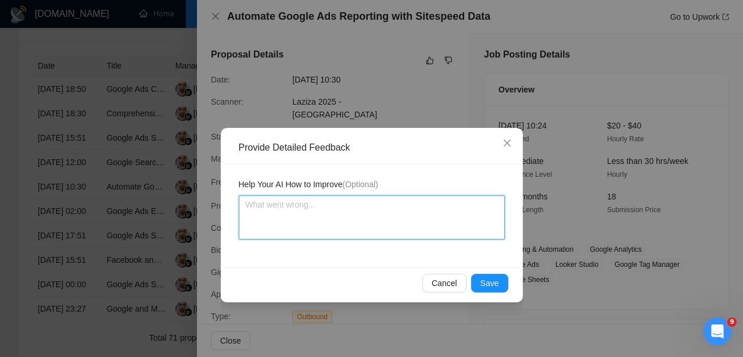
paste textarea "visualization tools"
type textarea "visualization tools"
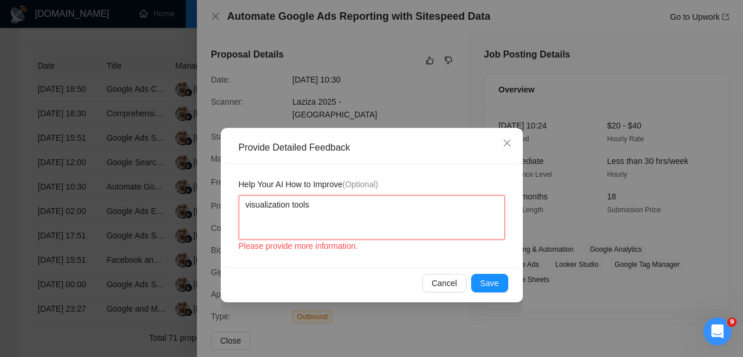
type textarea "visualization tools"
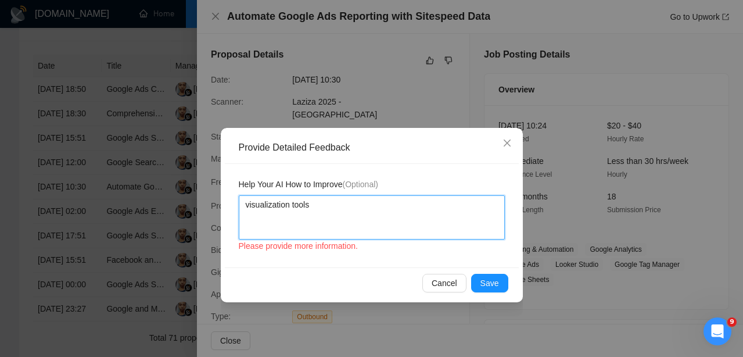
type textarea "visualization tools -"
type textarea "visualization tools - n"
type textarea "visualization tools - no"
type textarea "visualization tools - not"
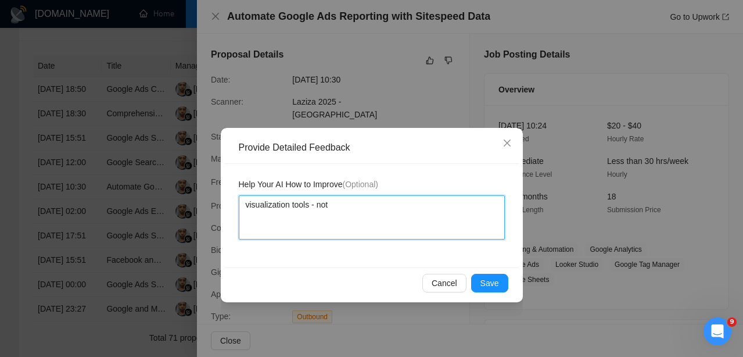
type textarea "visualization tools - not"
type textarea "visualization tools - not m"
type textarea "visualization tools - not my"
type textarea "visualization tools - not my s"
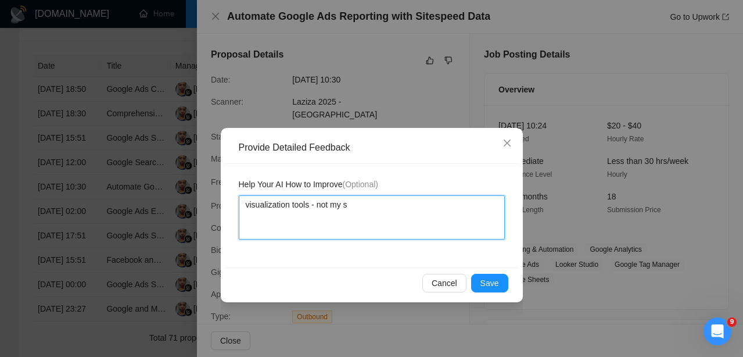
type textarea "visualization tools - not my sk"
type textarea "visualization tools - not my ski"
type textarea "visualization tools - not my skil"
type textarea "visualization tools - not my skill"
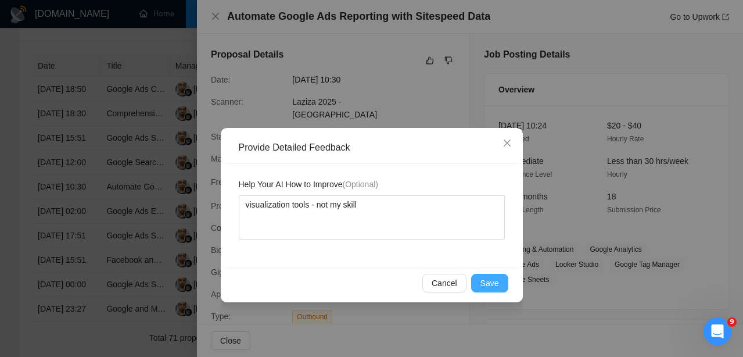
click at [478, 281] on button "Save" at bounding box center [489, 282] width 37 height 19
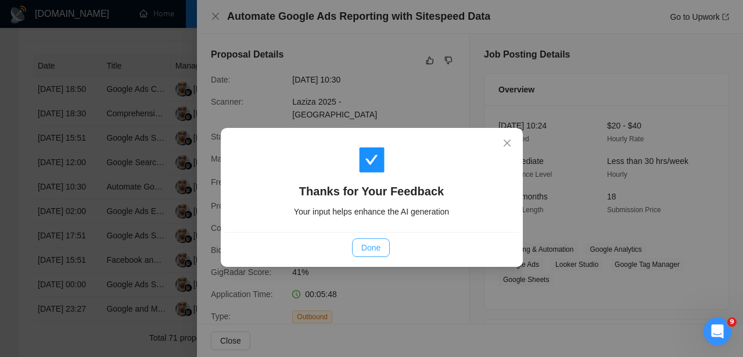
click at [362, 248] on span "Done" at bounding box center [370, 247] width 19 height 13
